Goal: Task Accomplishment & Management: Manage account settings

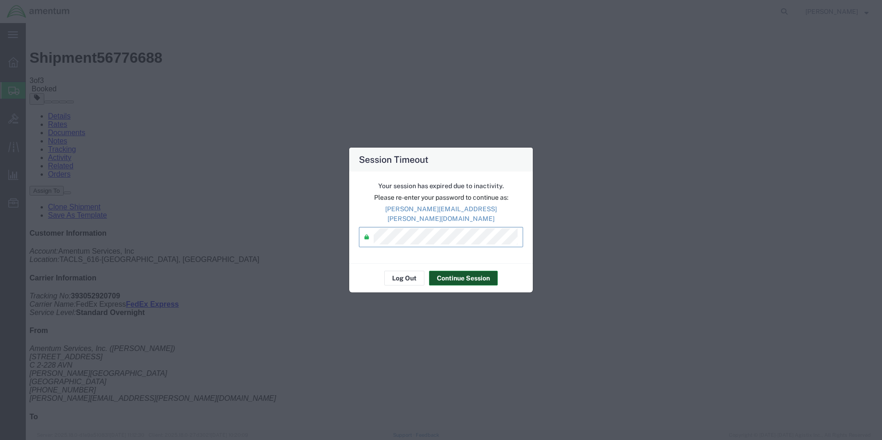
click at [447, 271] on button "Continue Session" at bounding box center [463, 278] width 69 height 15
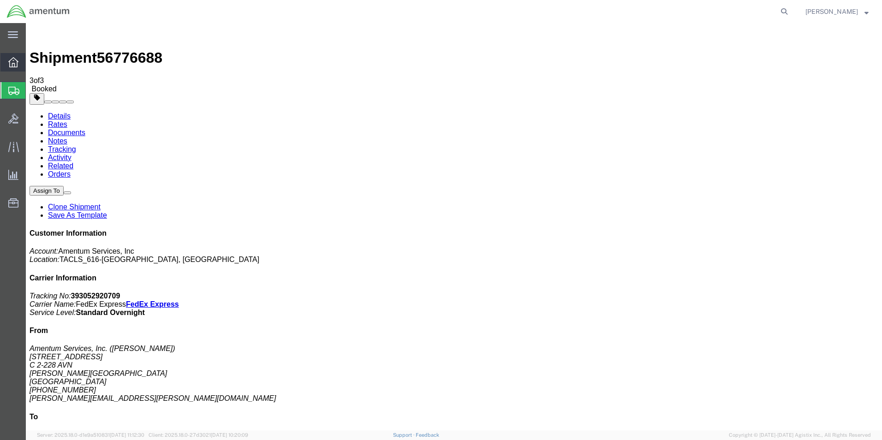
click at [13, 65] on icon at bounding box center [13, 62] width 10 height 10
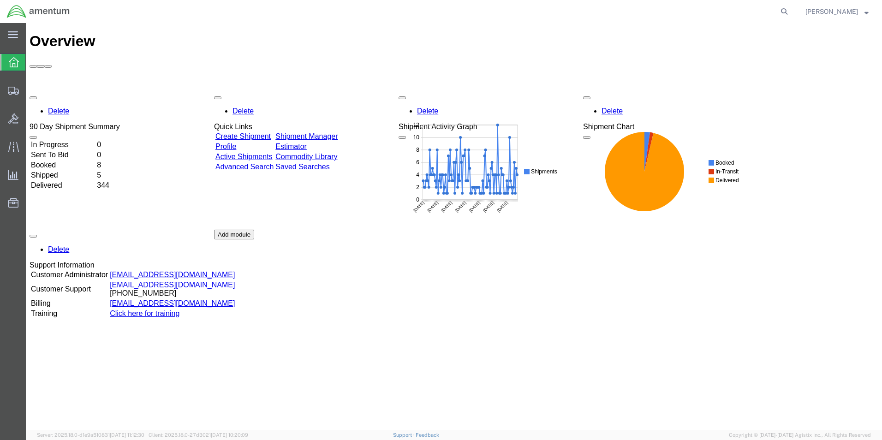
click at [320, 132] on link "Shipment Manager" at bounding box center [306, 136] width 62 height 8
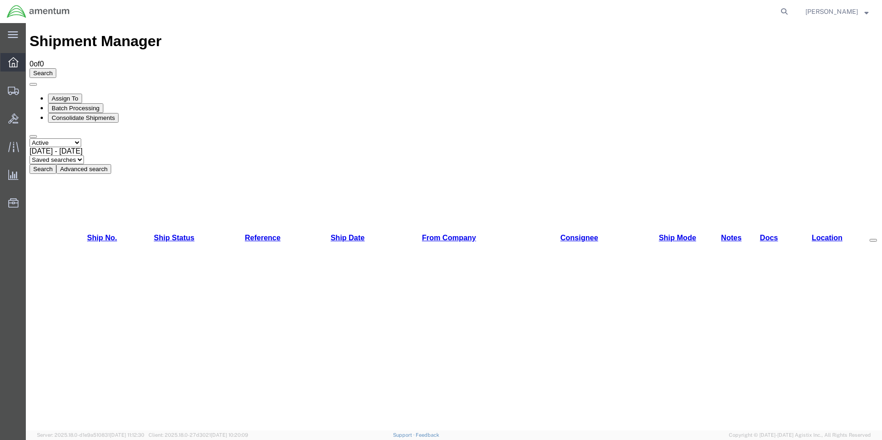
click at [12, 64] on icon at bounding box center [13, 62] width 10 height 10
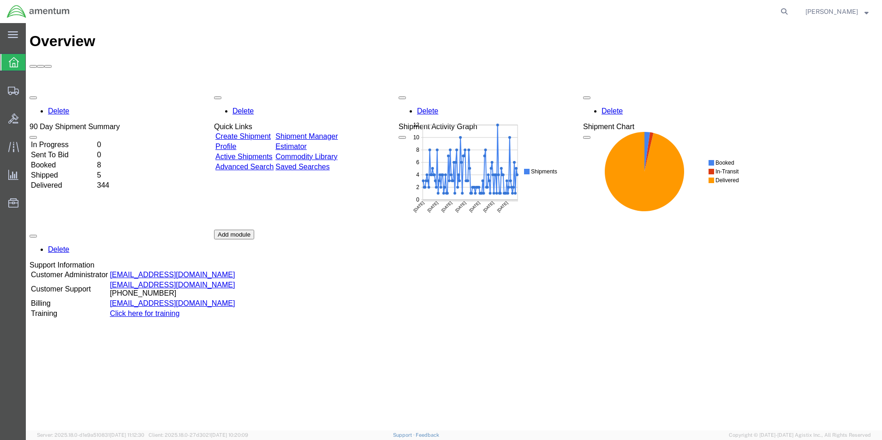
click at [333, 132] on link "Shipment Manager" at bounding box center [306, 136] width 62 height 8
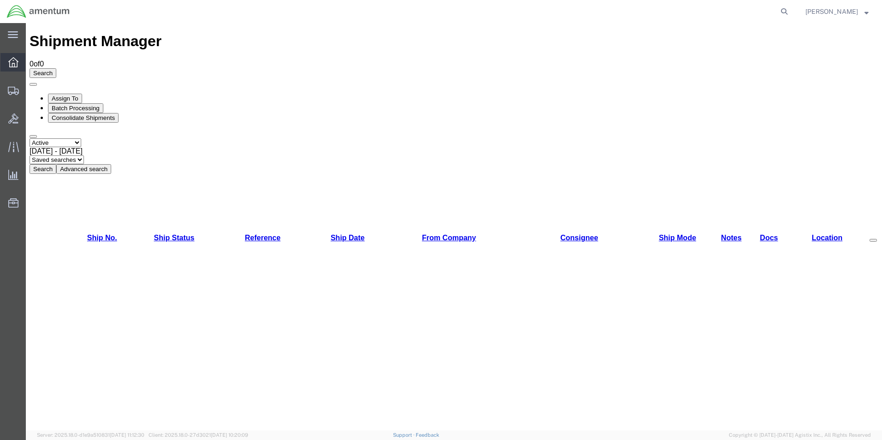
click at [15, 62] on icon at bounding box center [13, 62] width 10 height 10
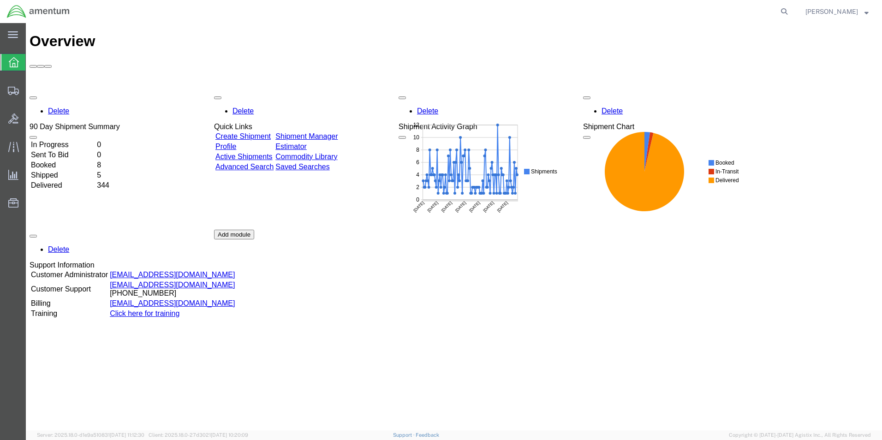
click at [338, 132] on link "Shipment Manager" at bounding box center [306, 136] width 62 height 8
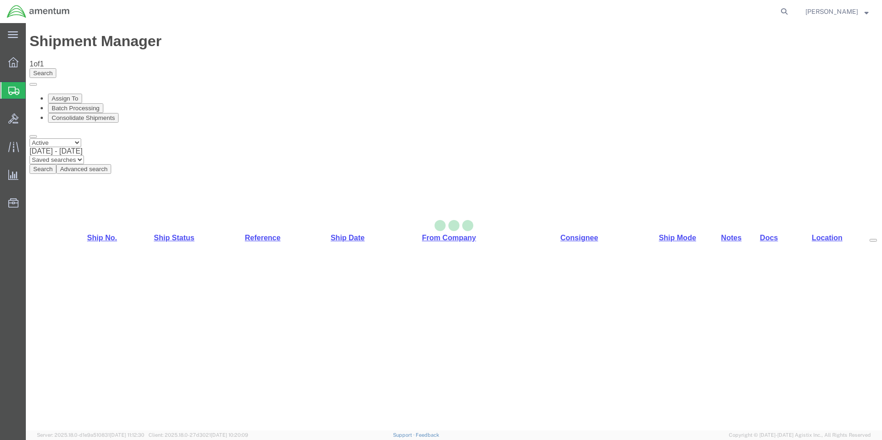
select select "42712"
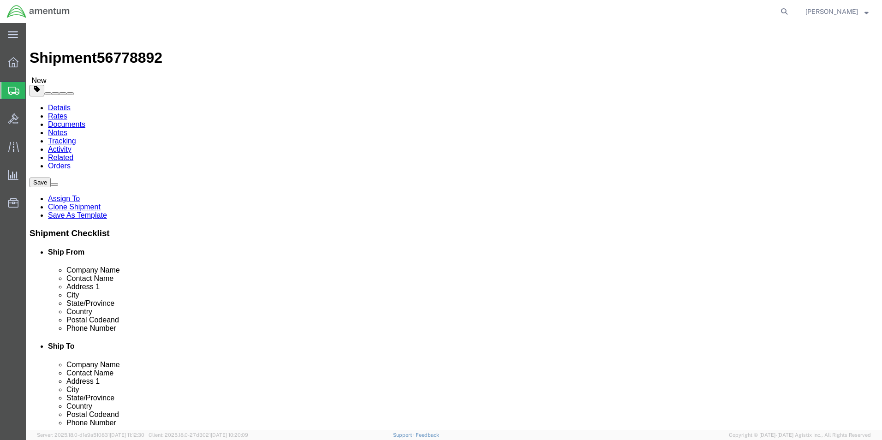
drag, startPoint x: 202, startPoint y: 213, endPoint x: -32, endPoint y: 177, distance: 236.1
click html "Shipment 56778892 New Details Rates Documents Notes Tracking Activity Related O…"
type input "marcu"
click p "- Amentum Services, Inc. - ([PERSON_NAME]) [STREET_ADDRESS][PERSON_NAME]"
select select
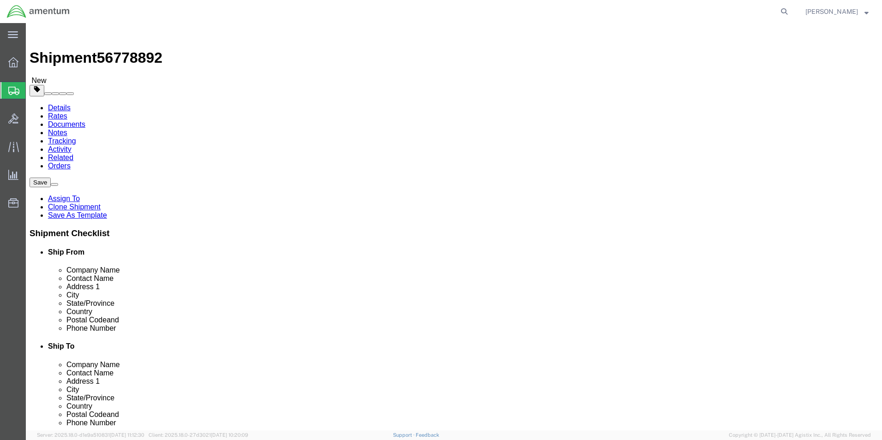
type input "28308"
type input "[PHONE_NUMBER]"
type input "[PERSON_NAME][EMAIL_ADDRESS][PERSON_NAME][DOMAIN_NAME]"
checkbox input "true"
select select "NC"
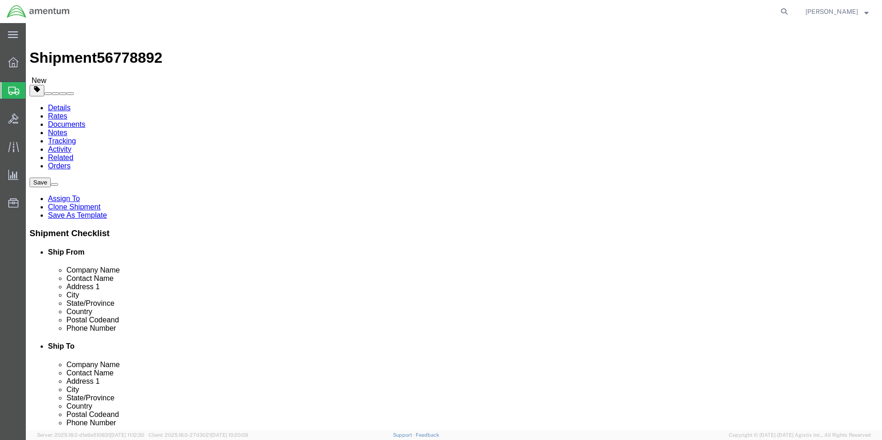
type input "[PERSON_NAME]"
click input "checkbox"
checkbox input "false"
click button "Rate Shipment"
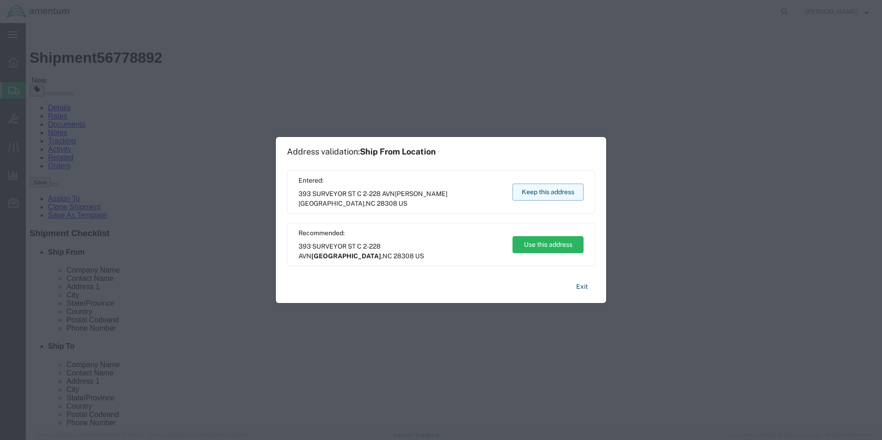
click at [556, 190] on button "Keep this address" at bounding box center [547, 192] width 71 height 17
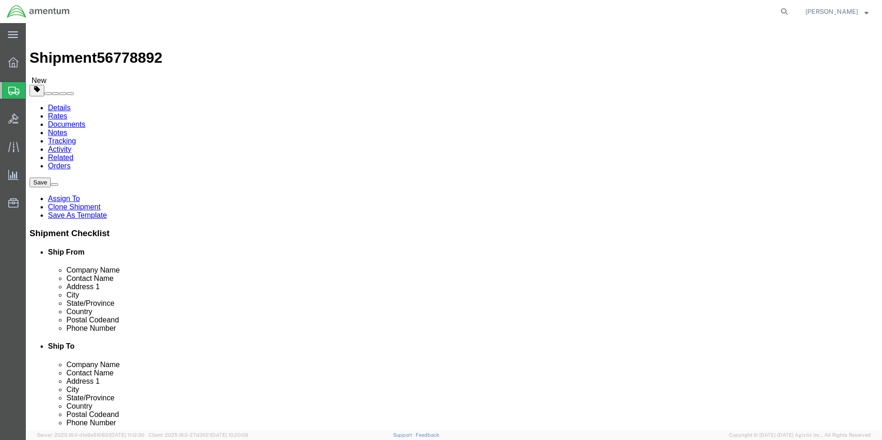
click input "404.767.5800"
click input "404767.5800"
type input "4047675800"
click button "Rate Shipment"
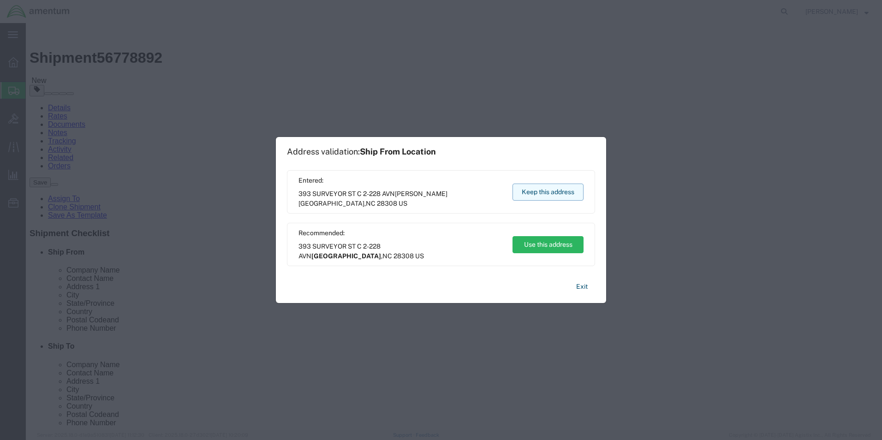
click at [521, 188] on button "Keep this address" at bounding box center [547, 192] width 71 height 17
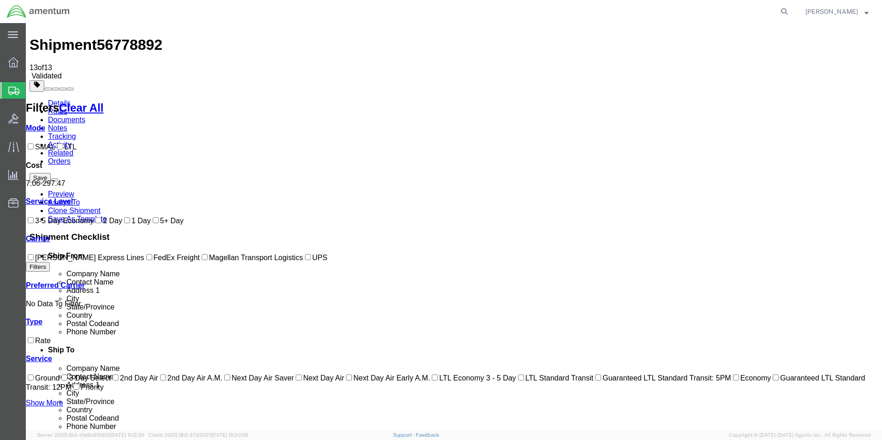
scroll to position [20, 0]
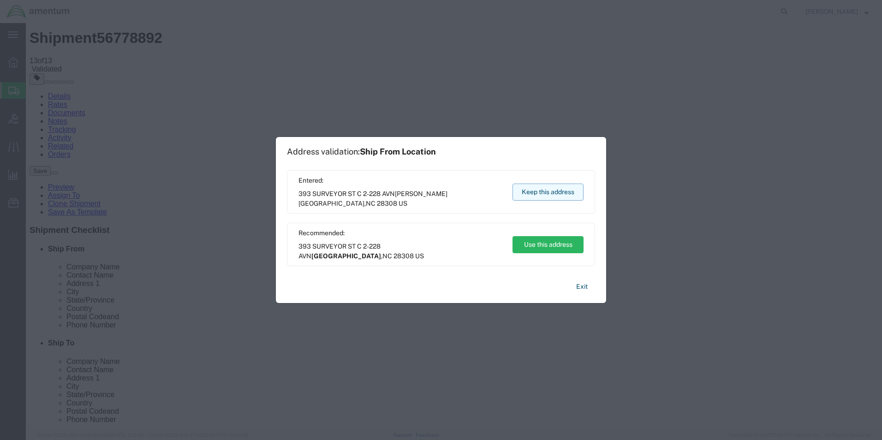
click at [555, 185] on button "Keep this address" at bounding box center [547, 192] width 71 height 17
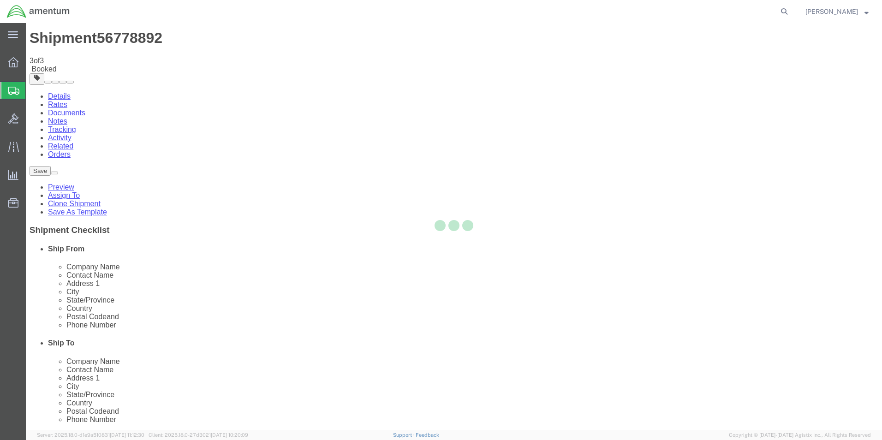
scroll to position [0, 0]
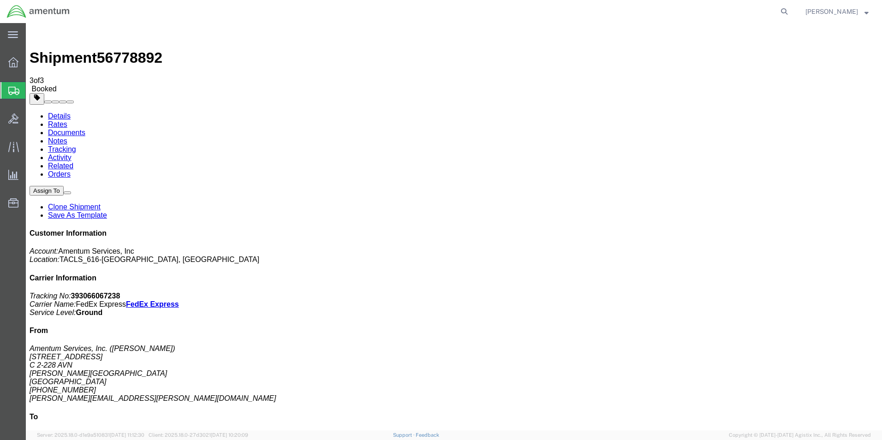
click at [60, 112] on link "Details" at bounding box center [59, 116] width 23 height 8
click link "Schedule pickup request"
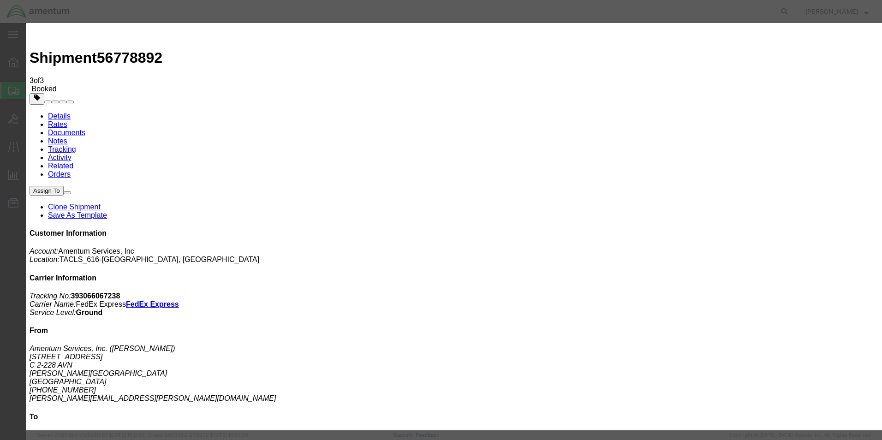
click button "Close"
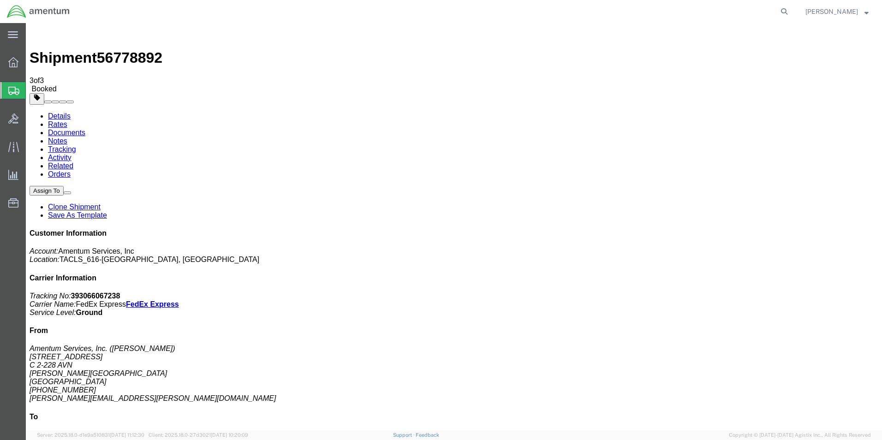
click span "button"
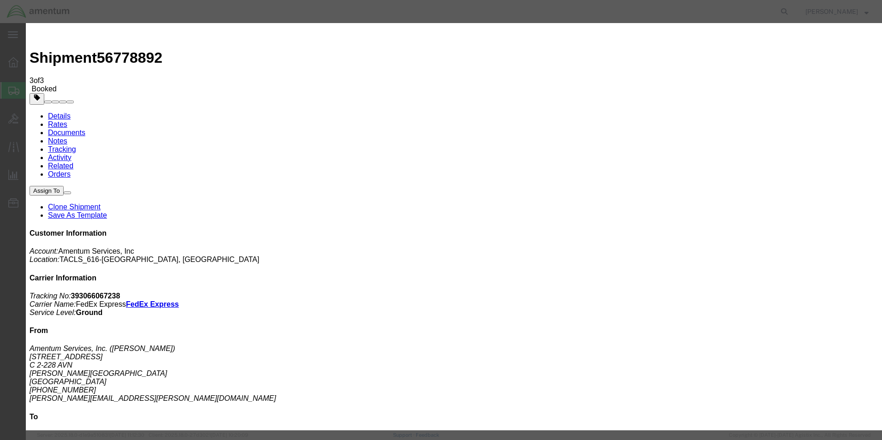
click div "[DATE] 1:23 PM"
click input "12:23 PM"
type input "12:30 PM"
click div "Open Time 12:30 PM [DATE] 1:23 PM - [DATE] 1:23 PM Cancel Apply"
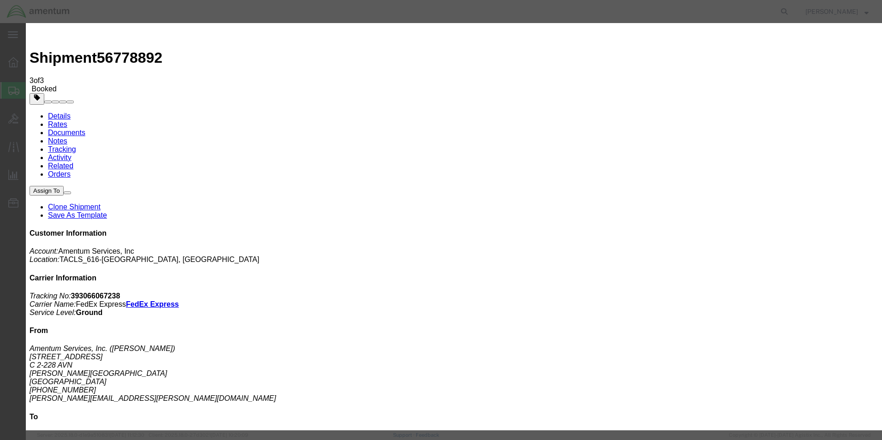
click button "Apply"
click button "Save"
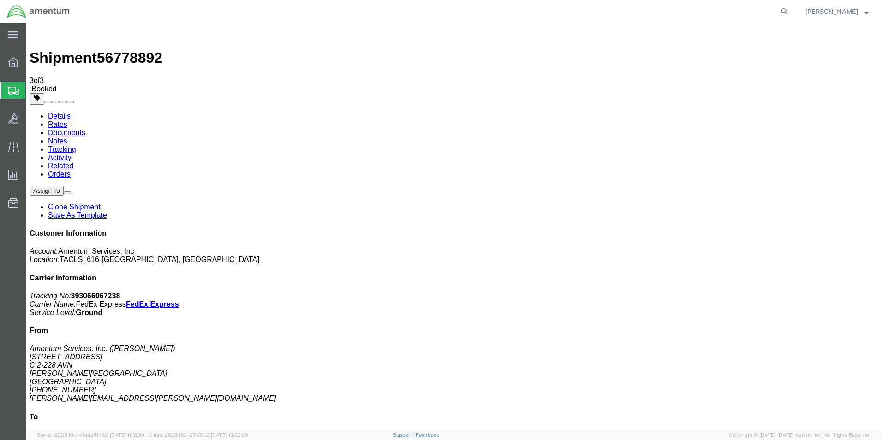
click button "Close"
click at [12, 63] on icon at bounding box center [13, 62] width 10 height 10
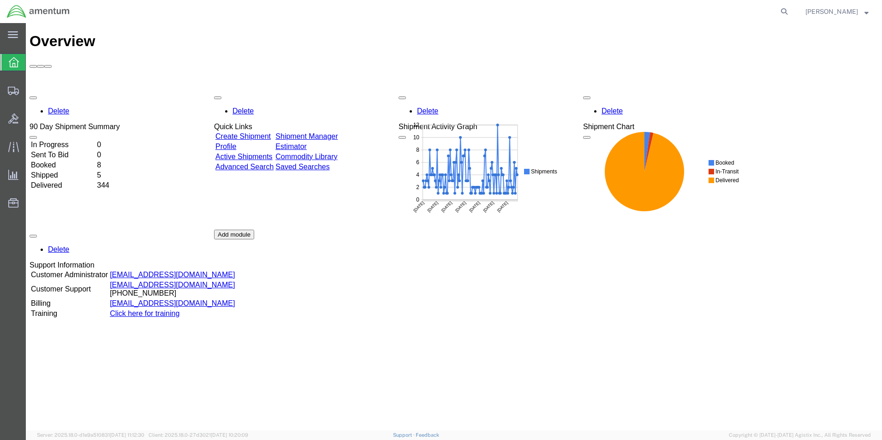
click at [326, 132] on link "Shipment Manager" at bounding box center [306, 136] width 62 height 8
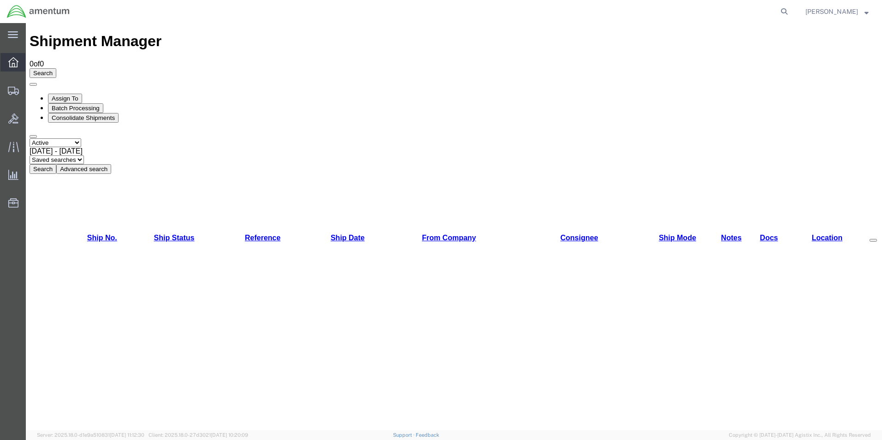
click at [12, 59] on icon at bounding box center [13, 62] width 10 height 10
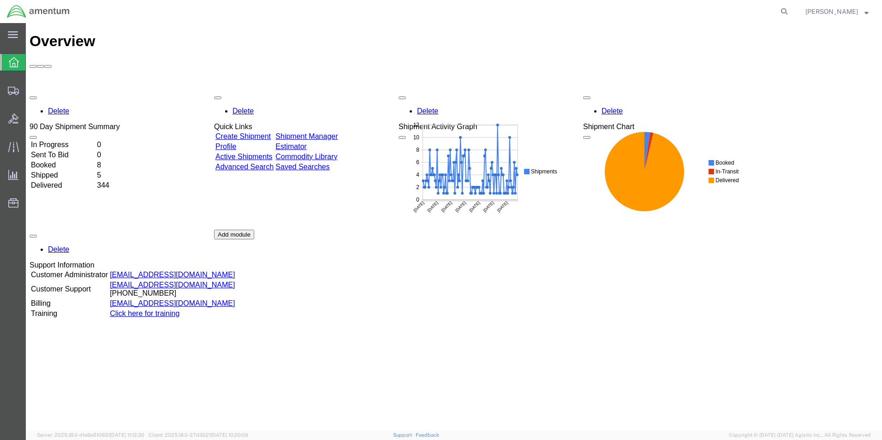
click at [338, 132] on link "Shipment Manager" at bounding box center [306, 136] width 62 height 8
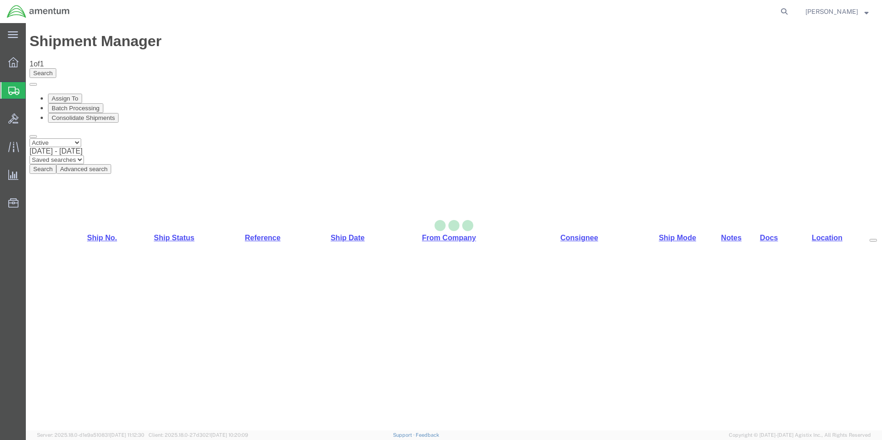
select select "42712"
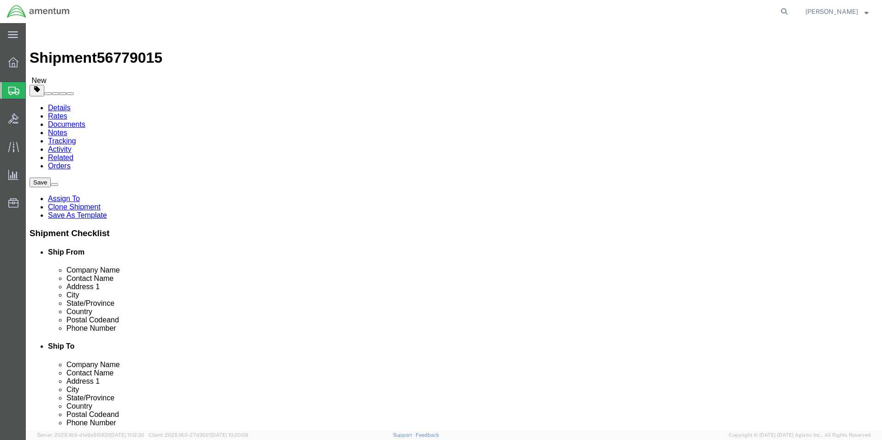
drag, startPoint x: 192, startPoint y: 191, endPoint x: 77, endPoint y: 188, distance: 114.8
click div "Contact Name [PERSON_NAME]"
type input "[PERSON_NAME]"
click p "- Amentum Services, Inc. - ([PERSON_NAME]) [STREET_ADDRESS][PERSON_NAME]"
select select
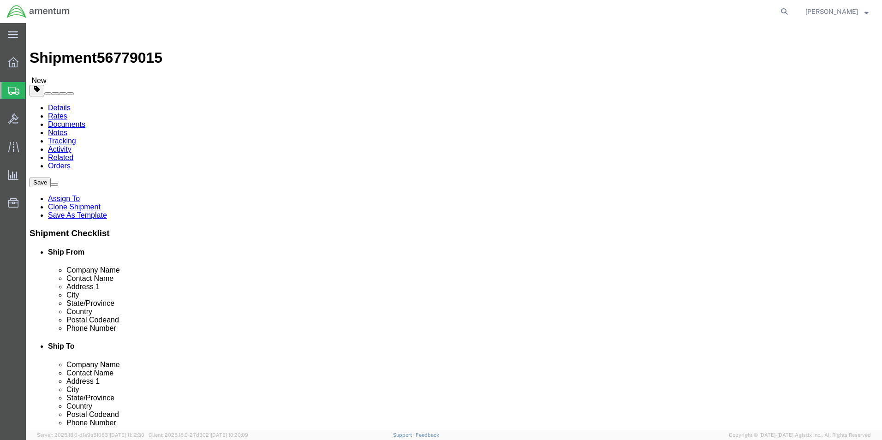
type input "[PERSON_NAME]"
type input "C 2-228 AVN"
type input "28308"
type input "[PHONE_NUMBER]"
type input "[PERSON_NAME][EMAIL_ADDRESS][PERSON_NAME][DOMAIN_NAME]"
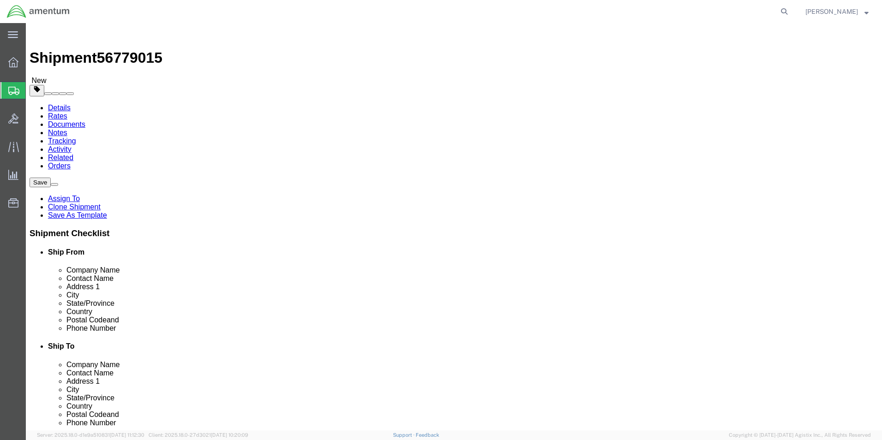
checkbox input "true"
select select "NC"
type input "[PERSON_NAME]"
click input "checkbox"
checkbox input "false"
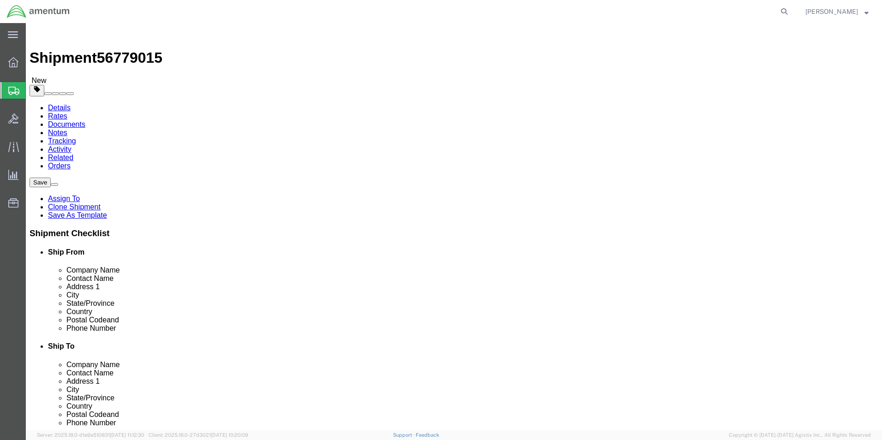
click button "Rate Shipment"
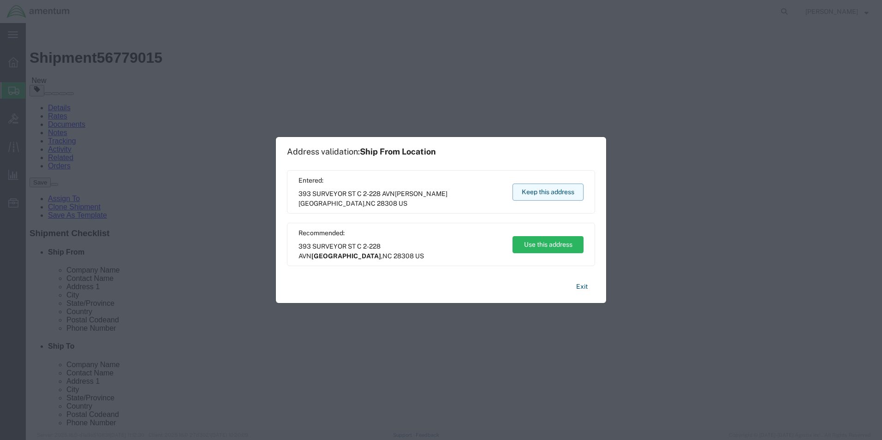
click at [547, 194] on button "Keep this address" at bounding box center [547, 192] width 71 height 17
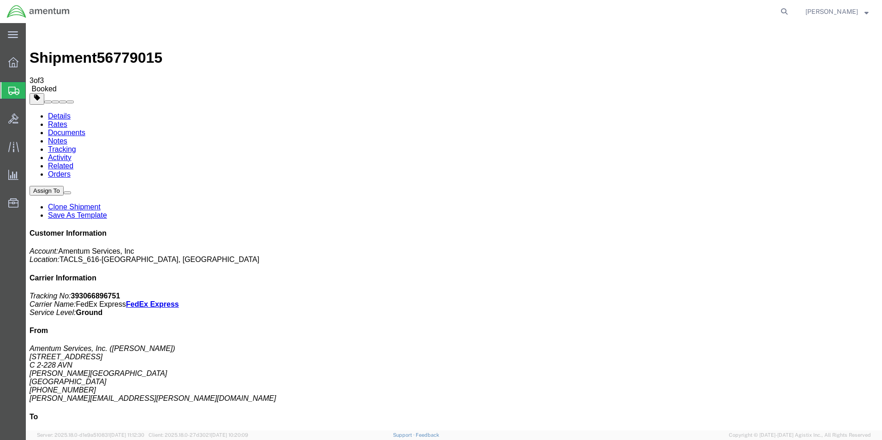
click at [6, 66] on div at bounding box center [13, 62] width 26 height 18
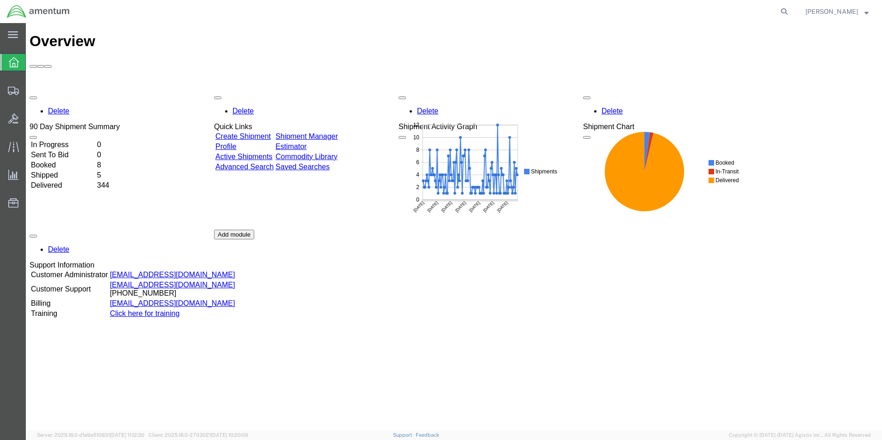
click at [338, 132] on link "Shipment Manager" at bounding box center [306, 136] width 62 height 8
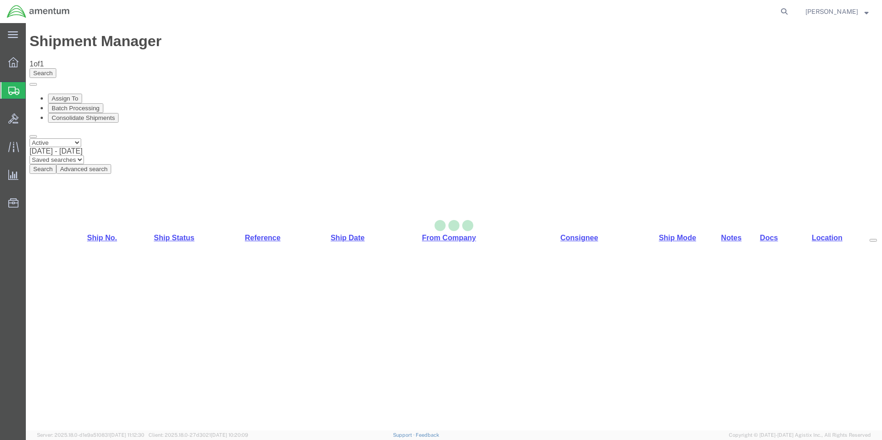
select select "42712"
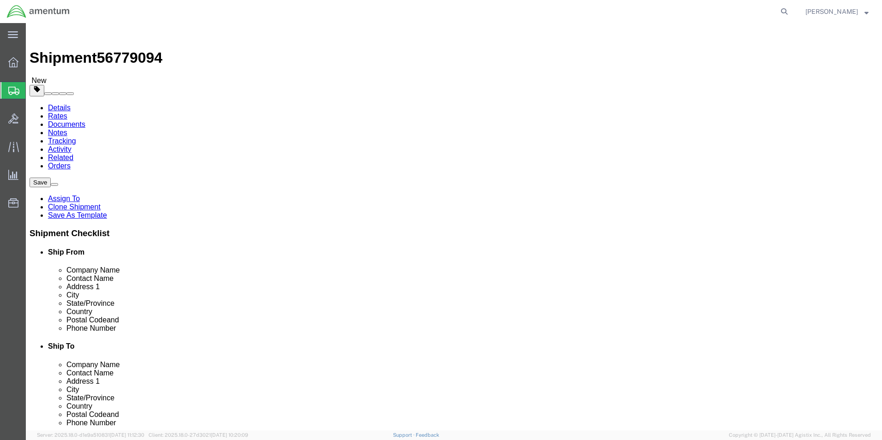
drag, startPoint x: 169, startPoint y: 190, endPoint x: 70, endPoint y: 188, distance: 99.6
click div "Contact Name [PERSON_NAME]"
type input "marc"
click p "- Amentum Services, Inc. - ([PERSON_NAME]) [STREET_ADDRESS][PERSON_NAME]"
select select
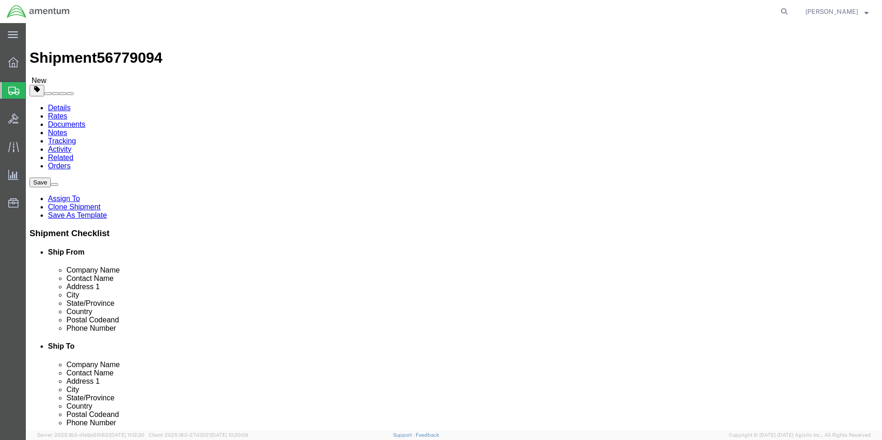
type input "28308"
type input "[PHONE_NUMBER]"
type input "[PERSON_NAME][EMAIL_ADDRESS][PERSON_NAME][DOMAIN_NAME]"
checkbox input "true"
select select "NC"
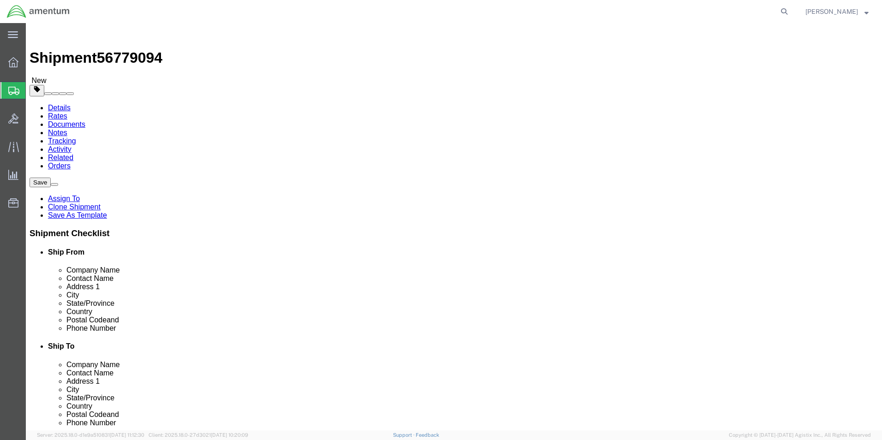
type input "[PERSON_NAME]"
click input "checkbox"
checkbox input "false"
click button "Rate Shipment"
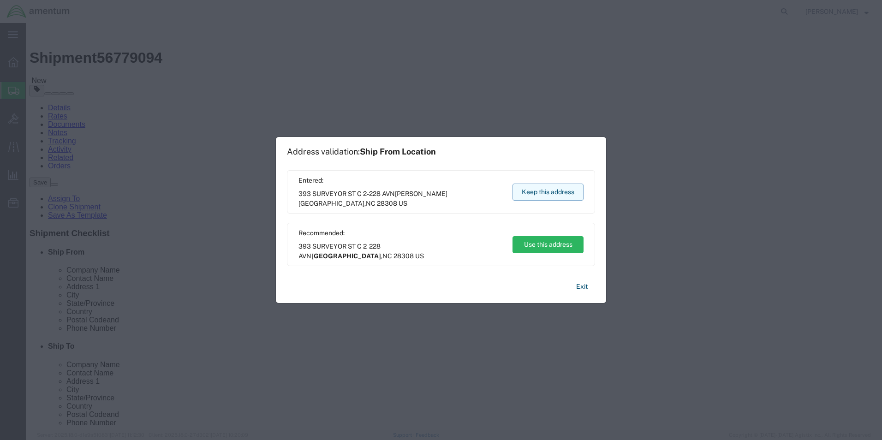
click at [540, 193] on button "Keep this address" at bounding box center [547, 192] width 71 height 17
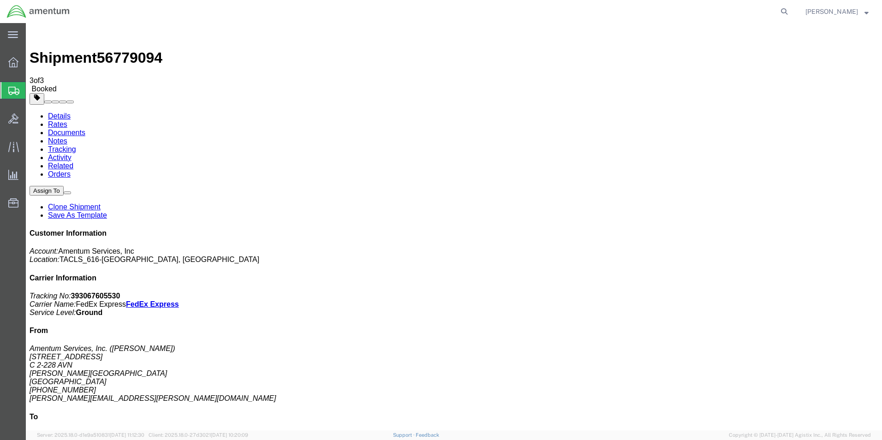
click at [58, 112] on link "Details" at bounding box center [59, 116] width 23 height 8
click span "button"
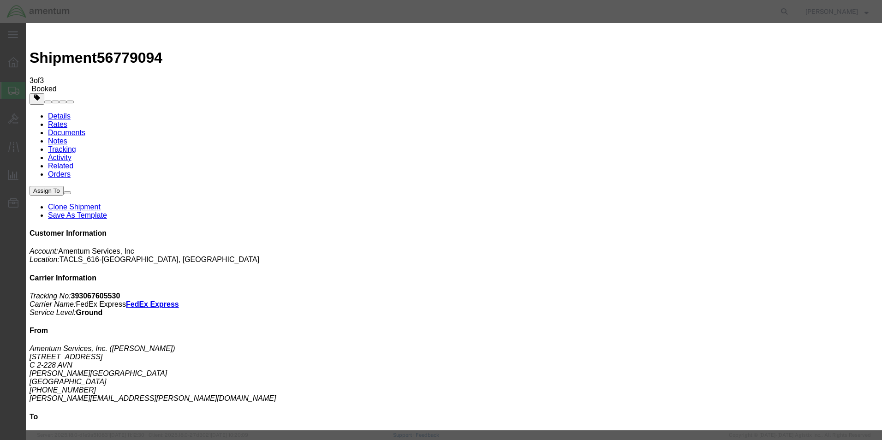
click div "[DATE] 1:50 PM"
type input "12:50 PM"
click button "Apply"
click button "Save"
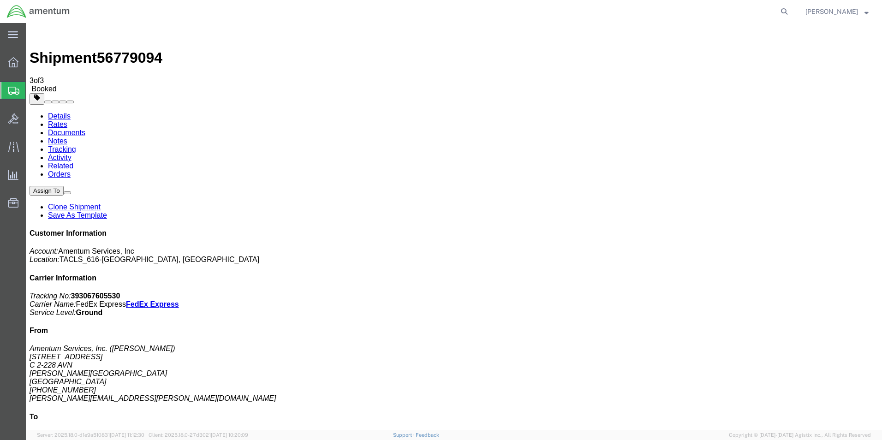
click button "Close"
click at [10, 64] on icon at bounding box center [13, 62] width 10 height 10
